Goal: Task Accomplishment & Management: Complete application form

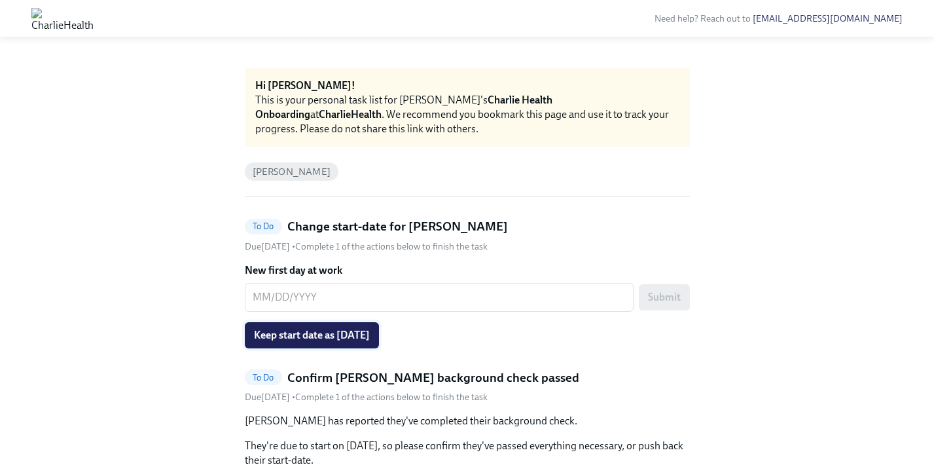
click at [361, 344] on button "Keep start date as [DATE]" at bounding box center [312, 335] width 134 height 26
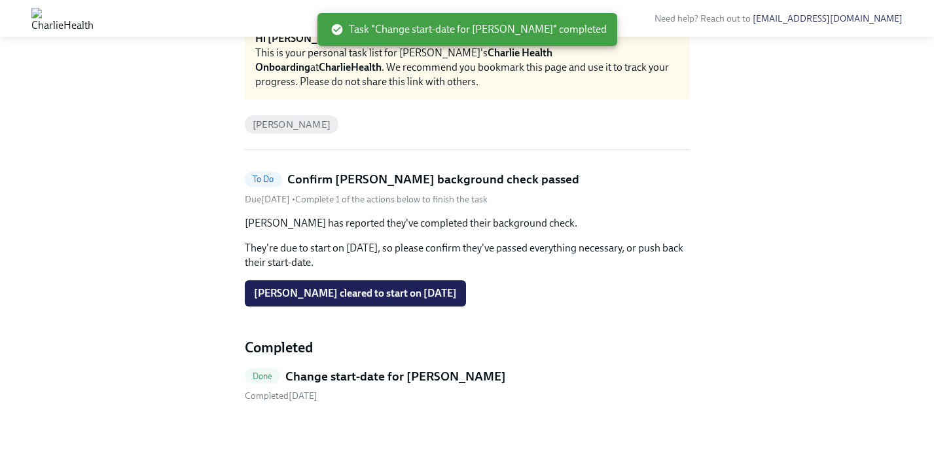
scroll to position [47, 0]
click at [423, 293] on span "[PERSON_NAME] cleared to start on [DATE]" at bounding box center [355, 293] width 203 height 13
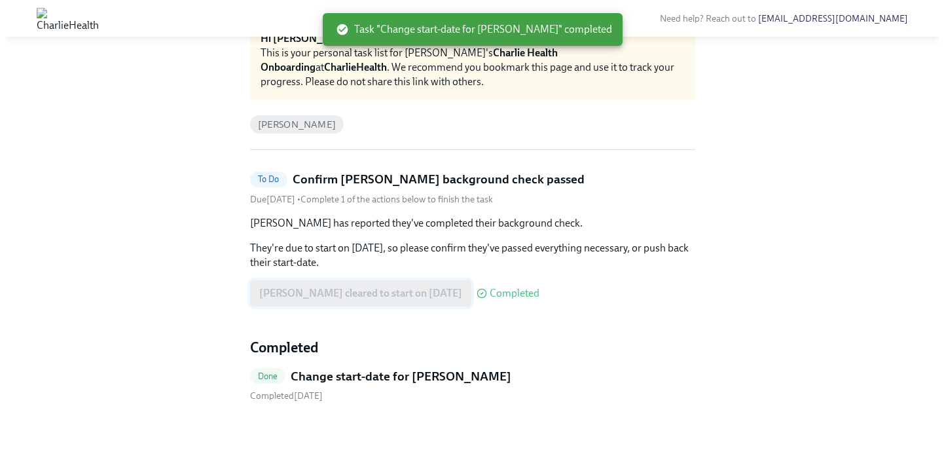
scroll to position [0, 0]
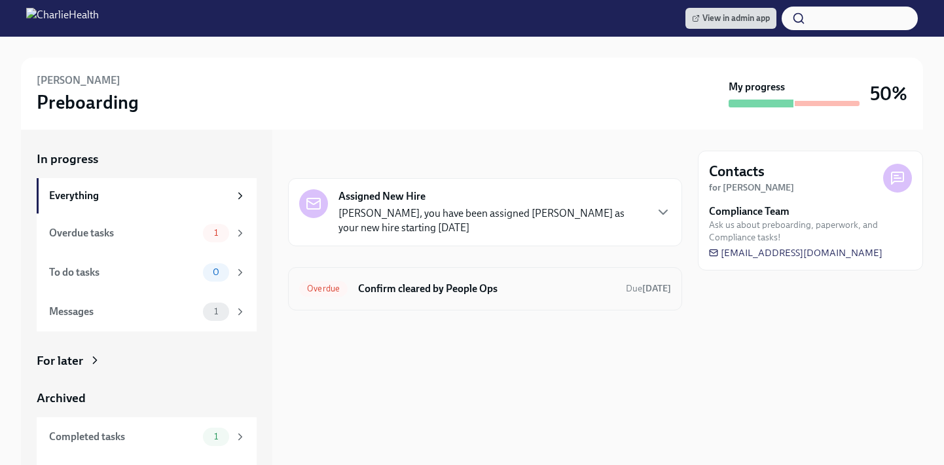
click at [382, 281] on h6 "Confirm cleared by People Ops" at bounding box center [486, 288] width 257 height 14
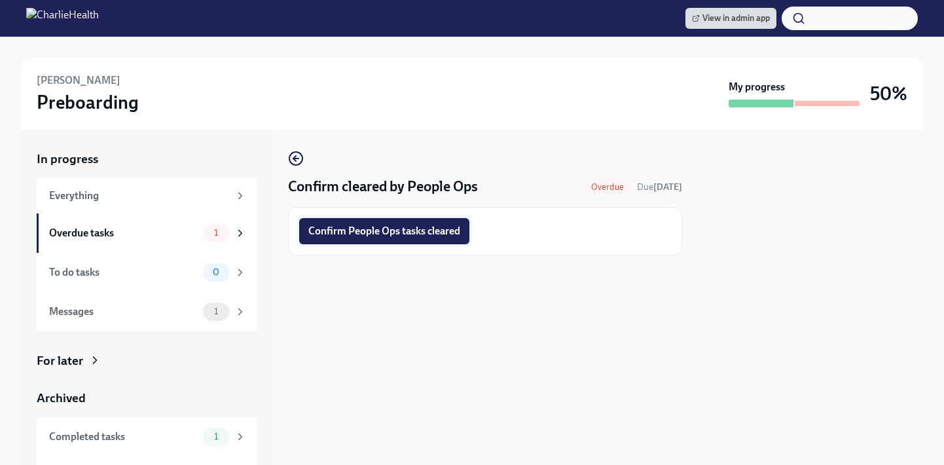
click at [412, 233] on span "Confirm People Ops tasks cleared" at bounding box center [384, 231] width 152 height 13
